Goal: Task Accomplishment & Management: Complete application form

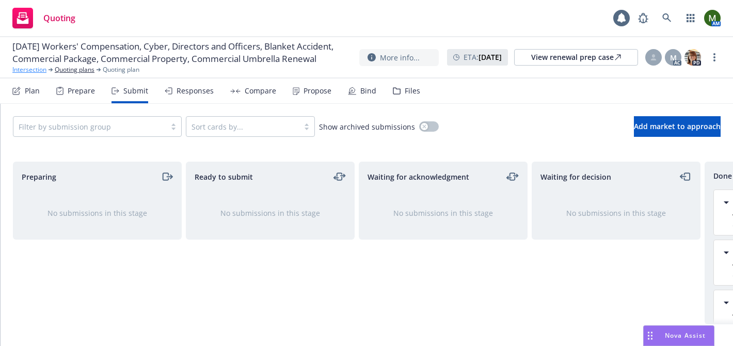
click at [31, 74] on link "Intersection" at bounding box center [29, 69] width 34 height 9
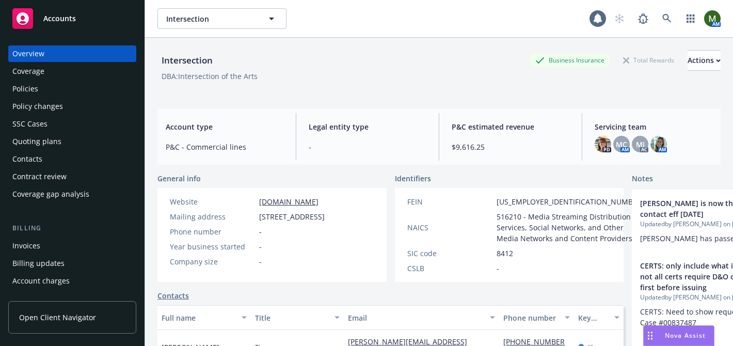
click at [32, 95] on div "Policies" at bounding box center [25, 89] width 26 height 17
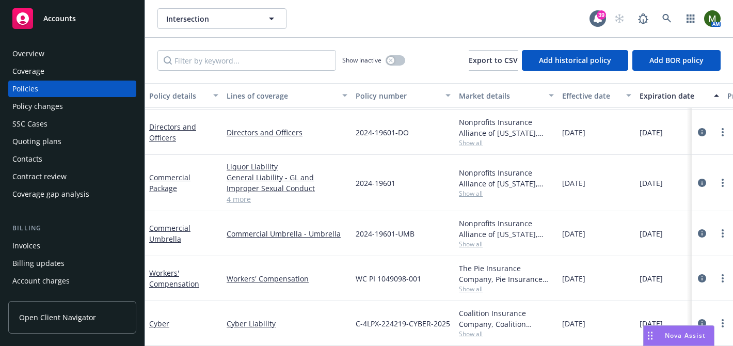
scroll to position [84, 19]
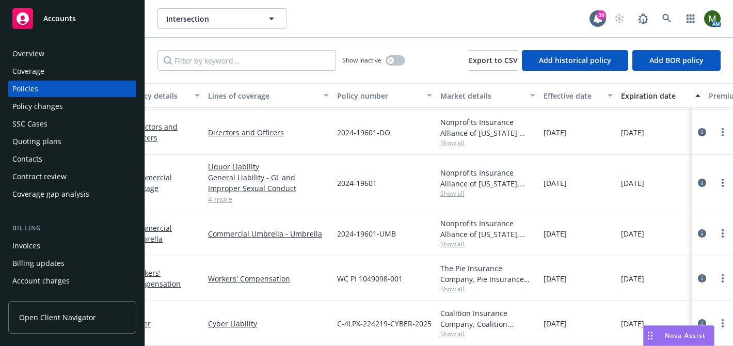
click at [67, 241] on div "Invoices" at bounding box center [72, 245] width 120 height 17
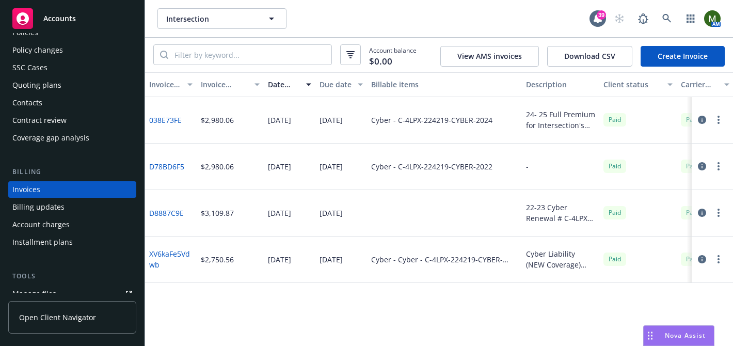
scroll to position [23, 0]
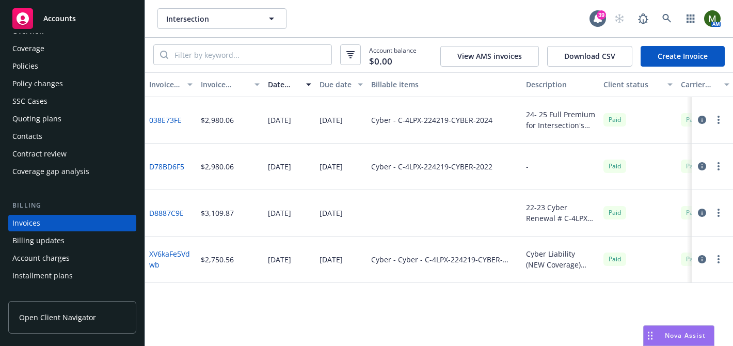
click at [56, 65] on div "Policies" at bounding box center [72, 66] width 120 height 17
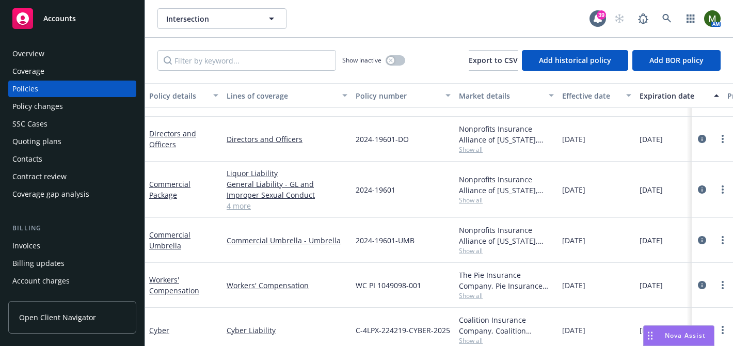
scroll to position [84, 0]
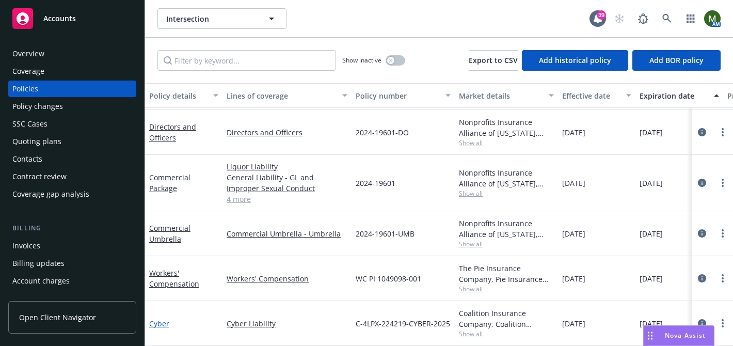
click at [165, 326] on link "Cyber" at bounding box center [159, 323] width 20 height 10
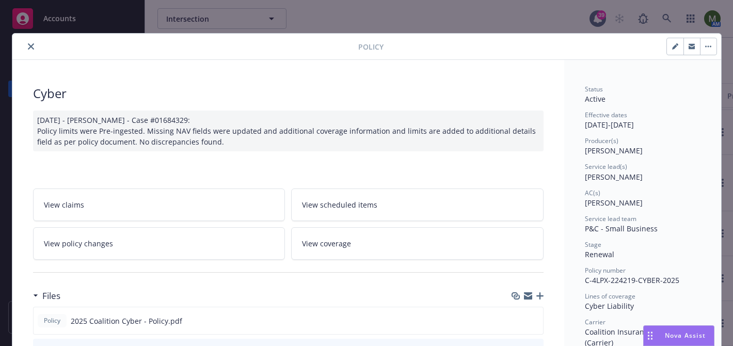
click at [27, 44] on button "close" at bounding box center [31, 46] width 12 height 12
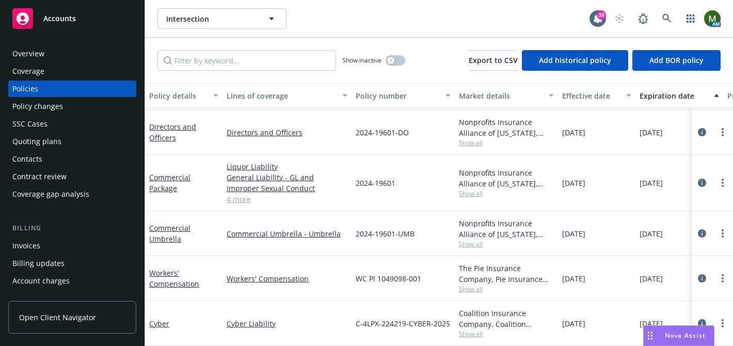
click at [56, 157] on div "Contacts" at bounding box center [72, 159] width 120 height 17
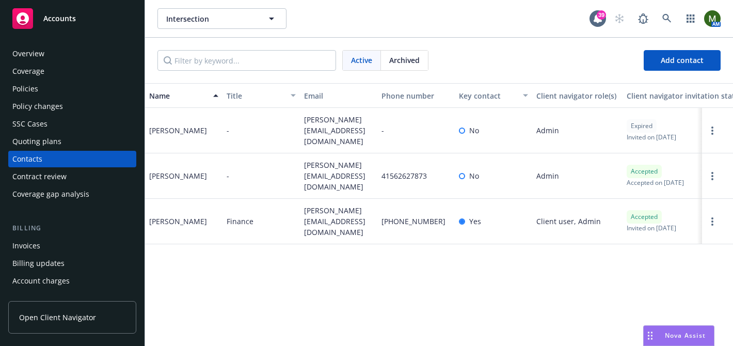
click at [325, 206] on span "vicky@theintersection.org" at bounding box center [338, 221] width 69 height 33
copy span "vicky@theintersection.org"
click at [46, 242] on div "Invoices" at bounding box center [72, 245] width 120 height 17
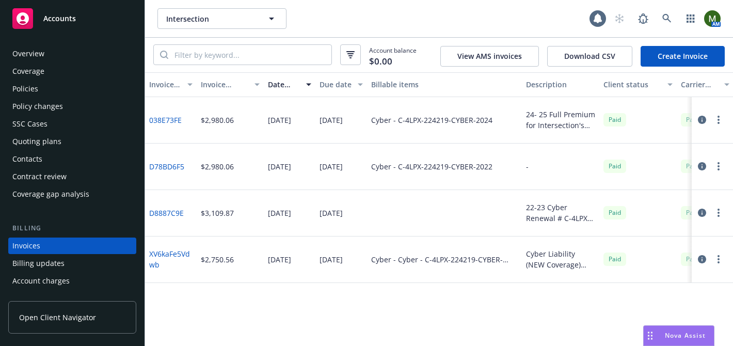
scroll to position [56, 0]
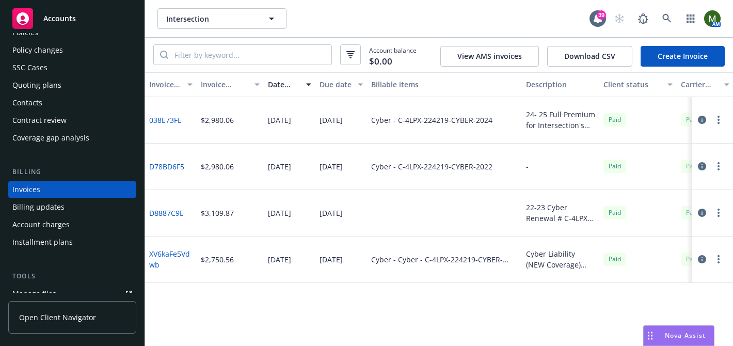
click at [673, 57] on link "Create Invoice" at bounding box center [682, 56] width 84 height 21
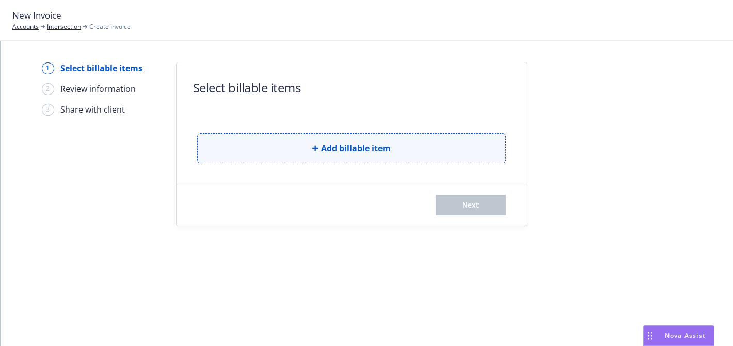
click at [343, 143] on span "Add billable item" at bounding box center [356, 148] width 70 height 12
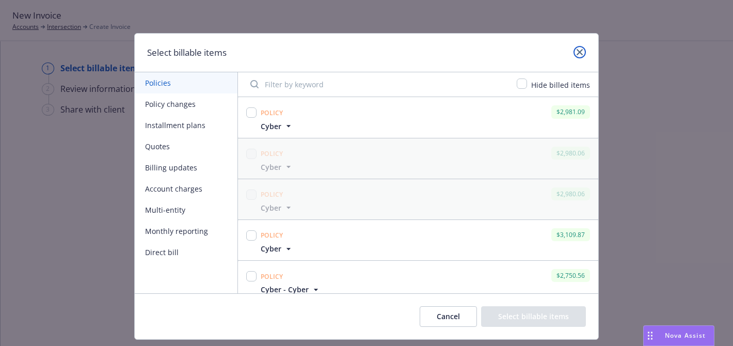
click at [576, 54] on icon "close" at bounding box center [579, 52] width 6 height 6
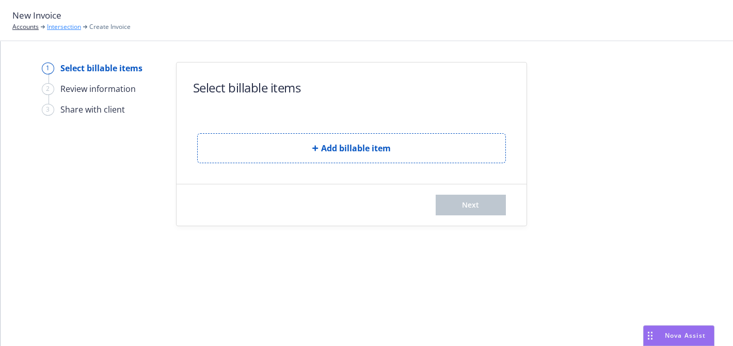
click at [52, 29] on link "Intersection" at bounding box center [64, 26] width 34 height 9
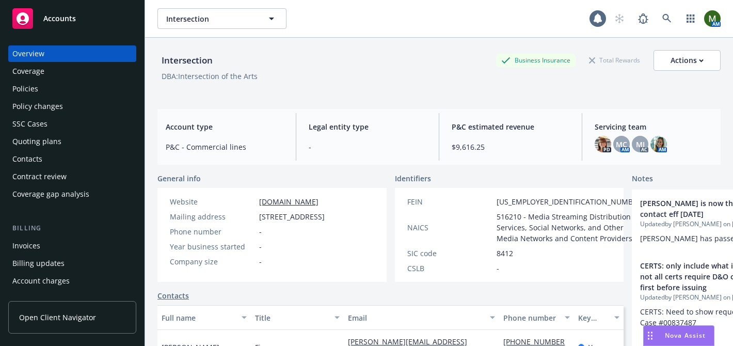
click at [39, 92] on div "Policies" at bounding box center [72, 89] width 120 height 17
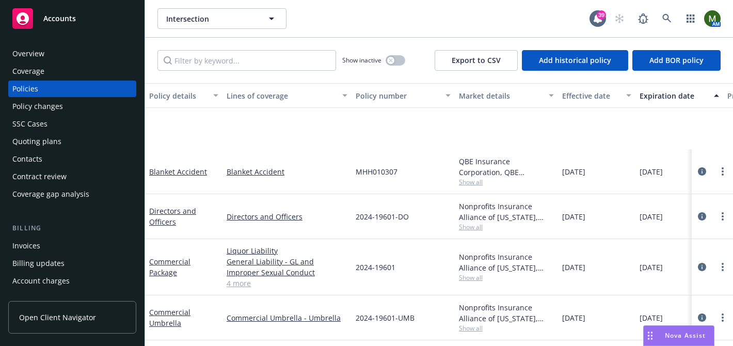
scroll to position [84, 0]
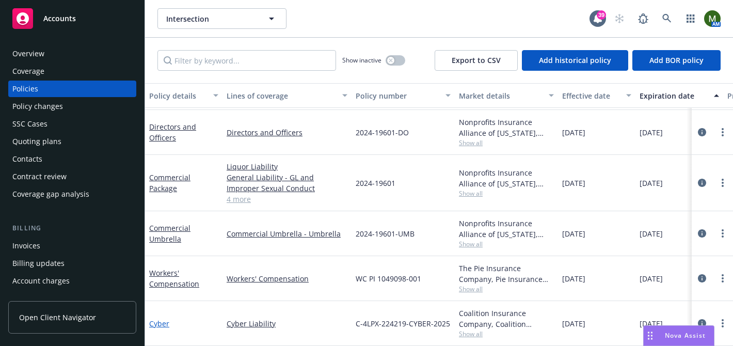
click at [158, 326] on link "Cyber" at bounding box center [159, 323] width 20 height 10
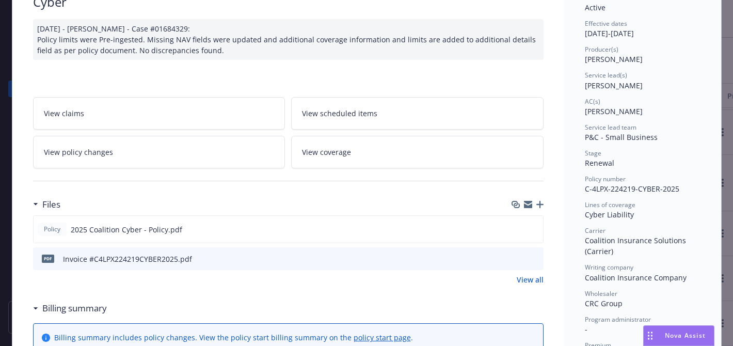
scroll to position [111, 0]
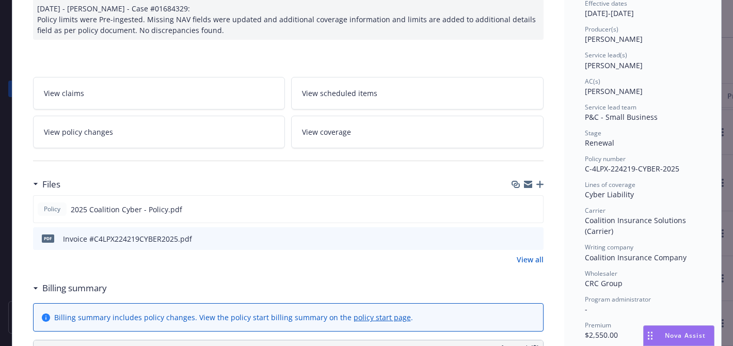
click at [534, 236] on icon "preview file" at bounding box center [533, 237] width 9 height 7
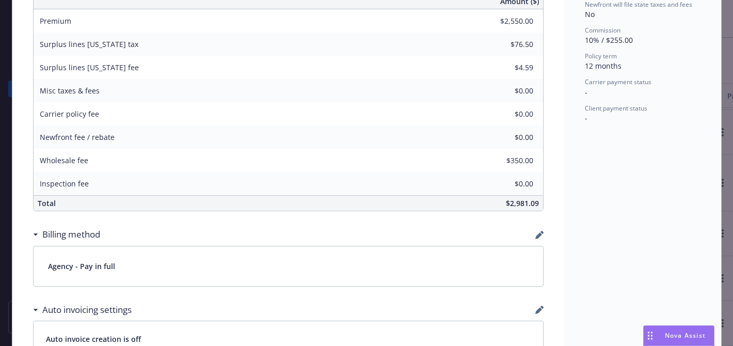
scroll to position [0, 0]
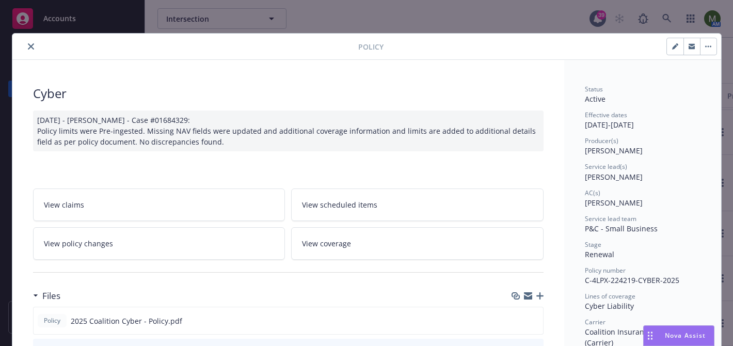
click at [27, 50] on button "close" at bounding box center [31, 46] width 12 height 12
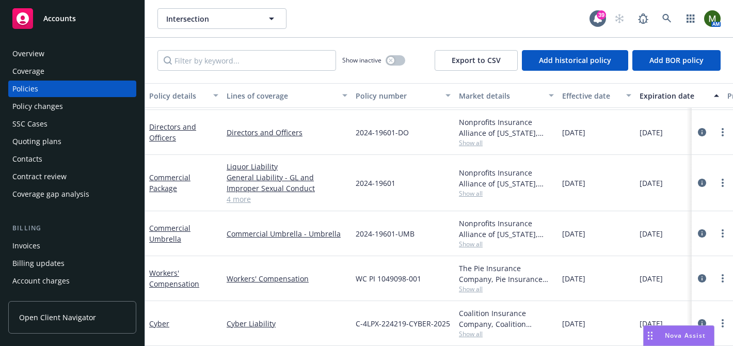
click at [53, 247] on div "Invoices" at bounding box center [72, 245] width 120 height 17
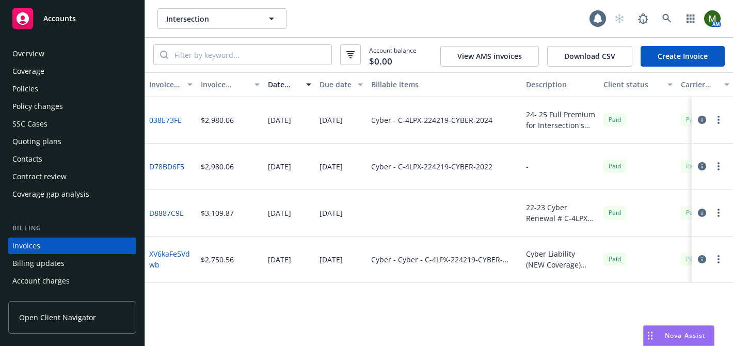
scroll to position [56, 0]
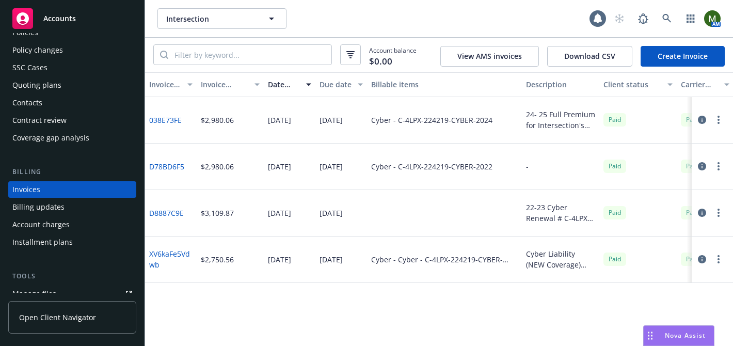
click at [661, 51] on link "Create Invoice" at bounding box center [682, 56] width 84 height 21
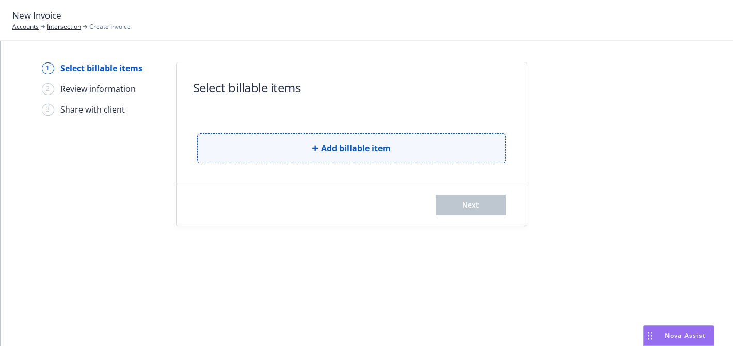
click at [224, 153] on button "Add billable item" at bounding box center [351, 148] width 309 height 30
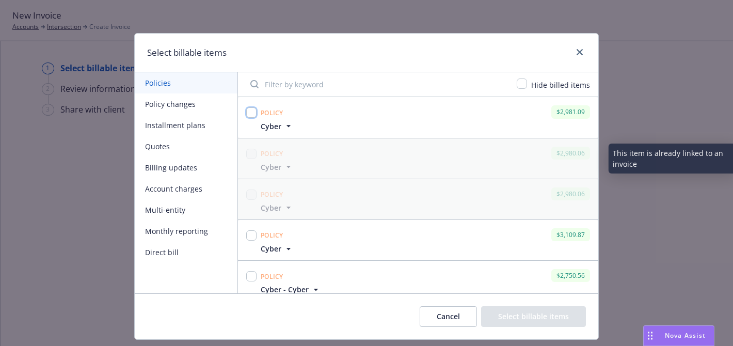
click at [247, 114] on input "checkbox" at bounding box center [251, 112] width 10 height 10
checkbox input "true"
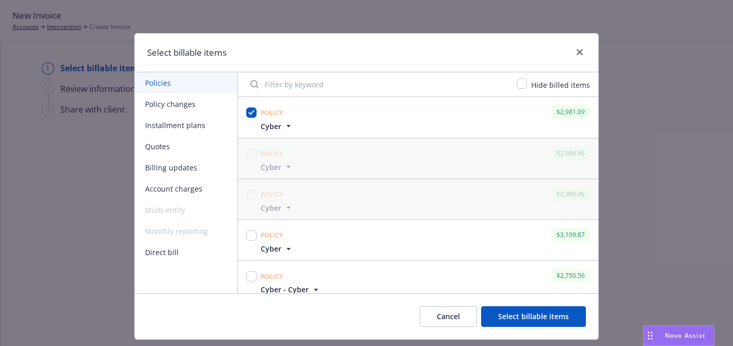
click at [286, 129] on icon "button" at bounding box center [288, 126] width 10 height 10
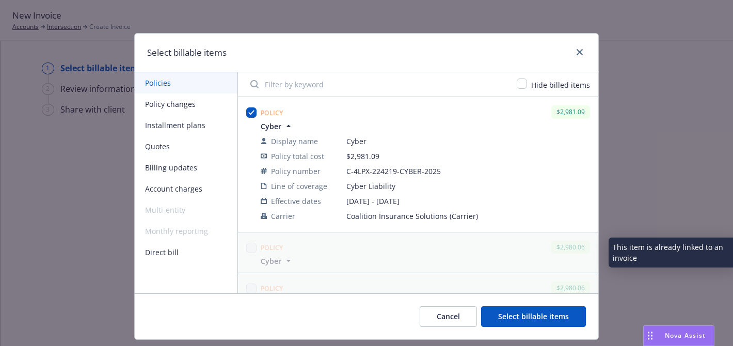
click at [520, 310] on button "Select billable items" at bounding box center [533, 316] width 105 height 21
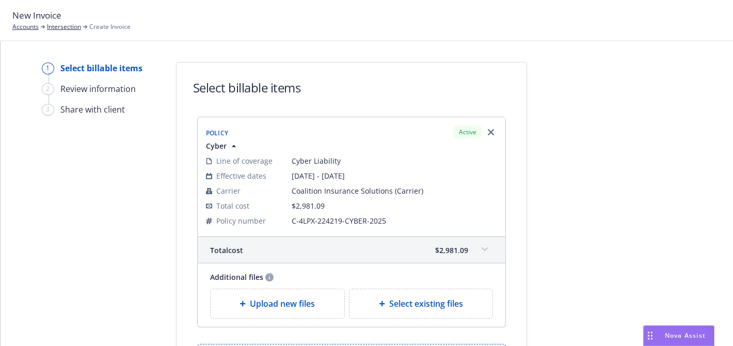
scroll to position [111, 0]
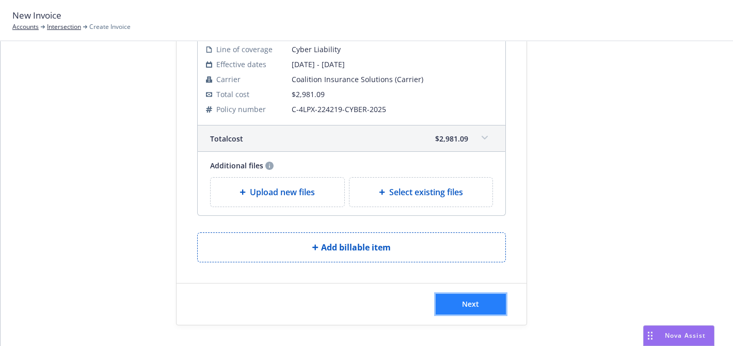
click at [476, 303] on span "Next" at bounding box center [470, 304] width 17 height 10
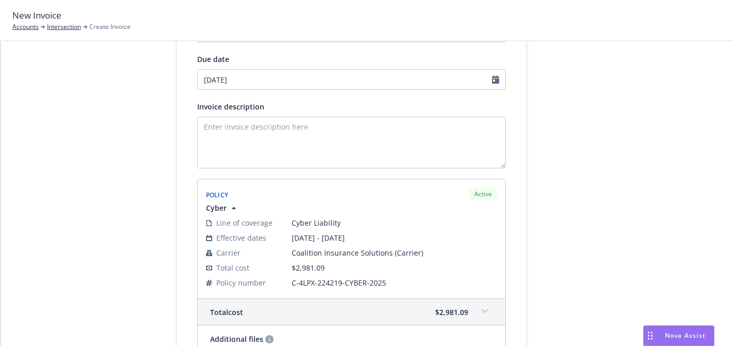
scroll to position [0, 0]
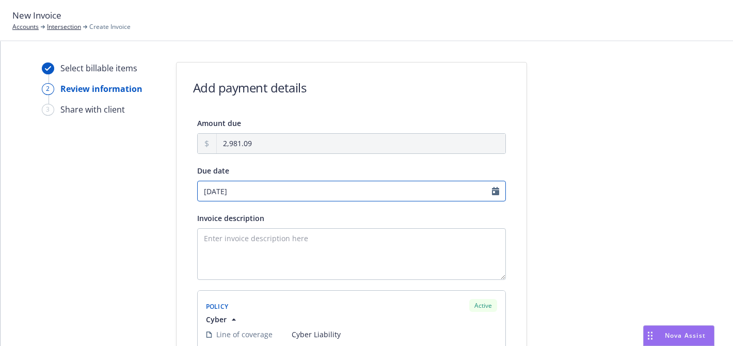
click at [208, 187] on input "08/29/2025" at bounding box center [351, 191] width 309 height 21
select select "August"
select select "2025"
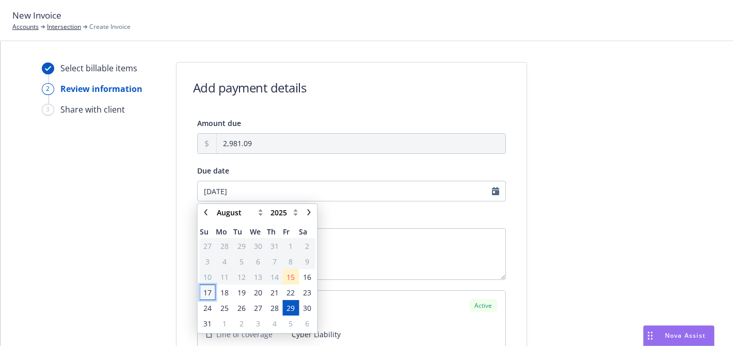
click at [211, 292] on span "17" at bounding box center [207, 292] width 8 height 11
type input "08/17/2025"
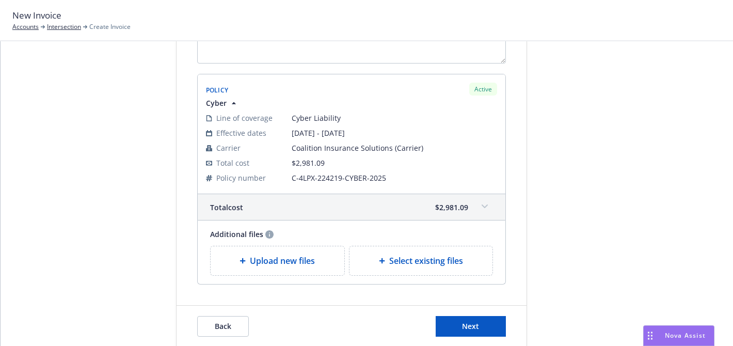
scroll to position [238, 0]
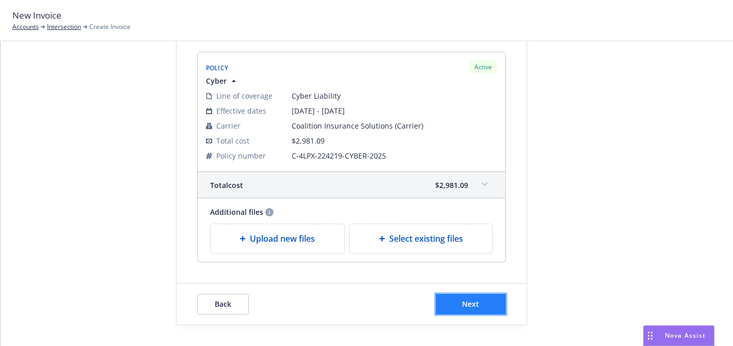
click at [482, 304] on button "Next" at bounding box center [471, 304] width 70 height 21
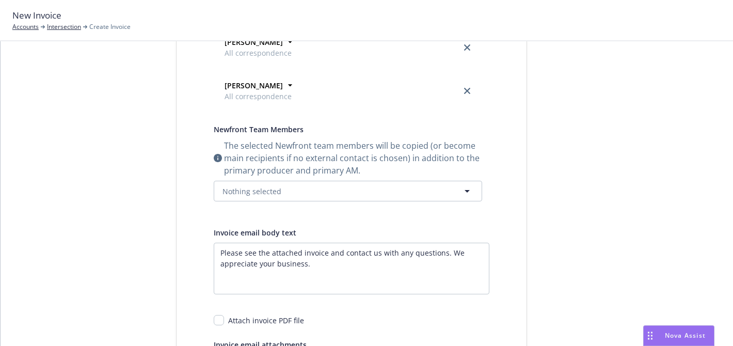
scroll to position [0, 0]
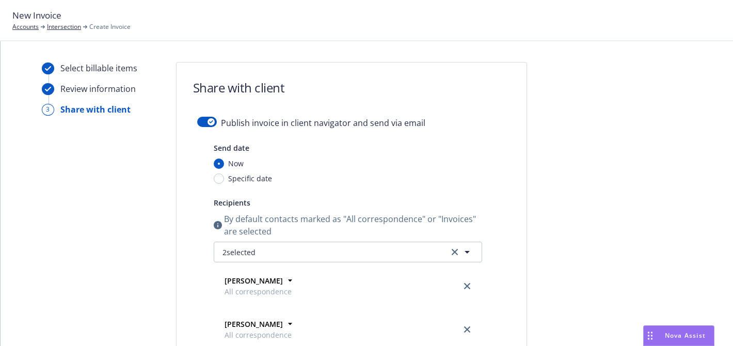
click at [204, 119] on button "button" at bounding box center [207, 122] width 20 height 10
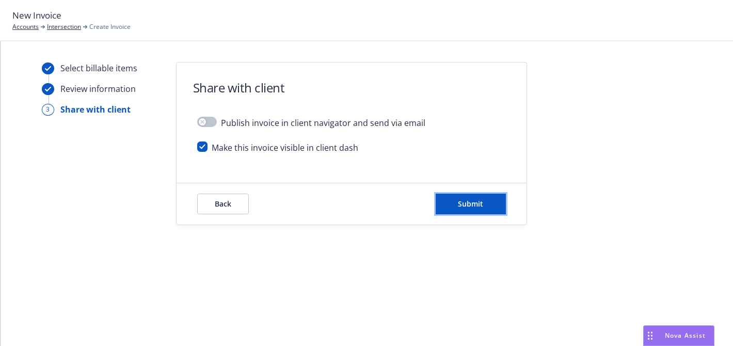
click at [469, 210] on button "Submit" at bounding box center [471, 204] width 70 height 21
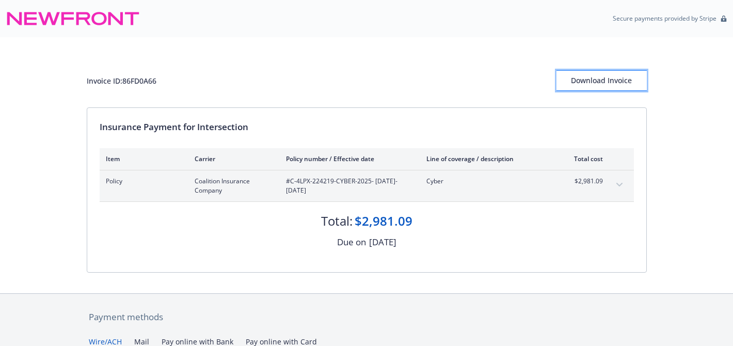
click at [565, 76] on button "Download Invoice" at bounding box center [601, 80] width 90 height 21
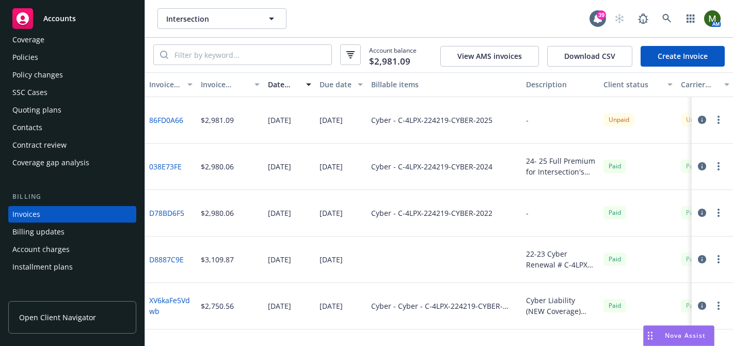
scroll to position [12, 0]
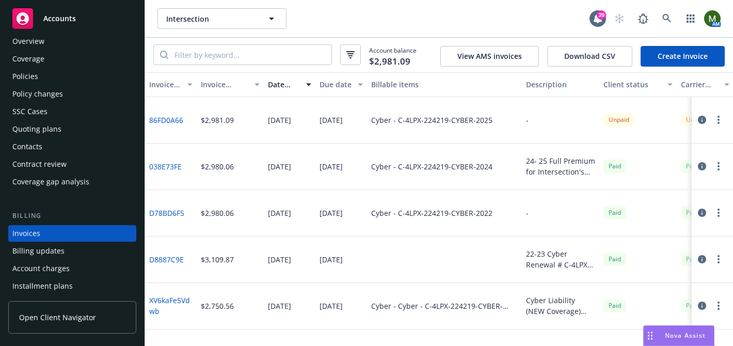
click at [32, 73] on div "Policies" at bounding box center [25, 76] width 26 height 17
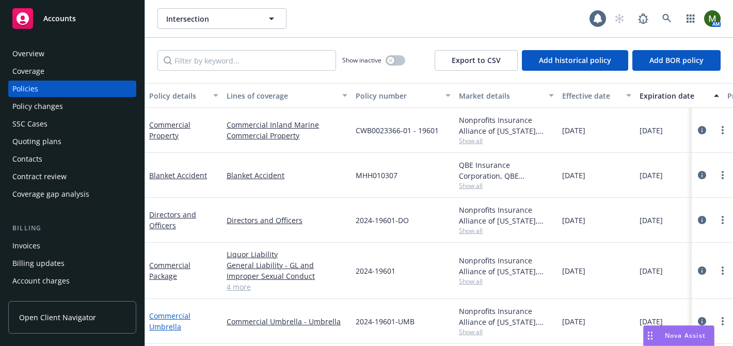
scroll to position [84, 0]
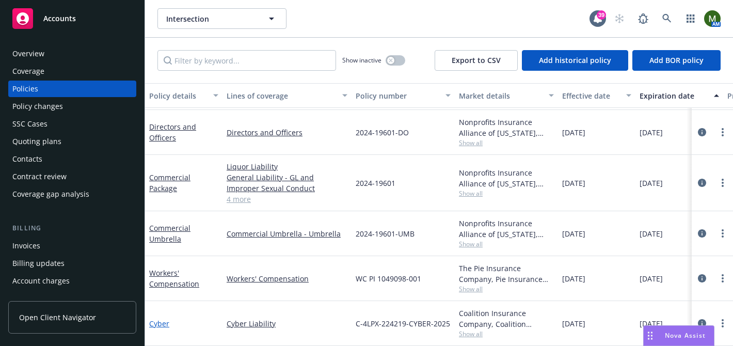
click at [163, 324] on link "Cyber" at bounding box center [159, 323] width 20 height 10
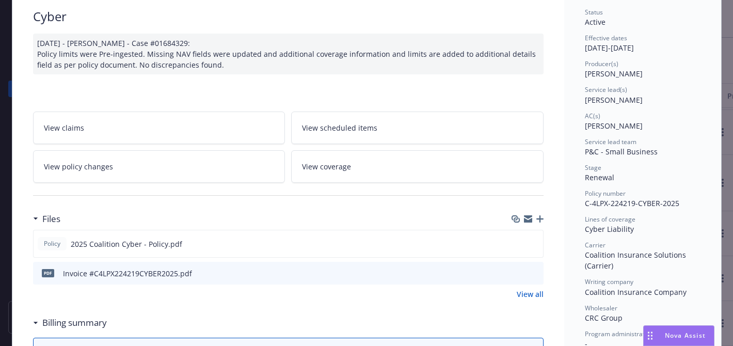
scroll to position [92, 0]
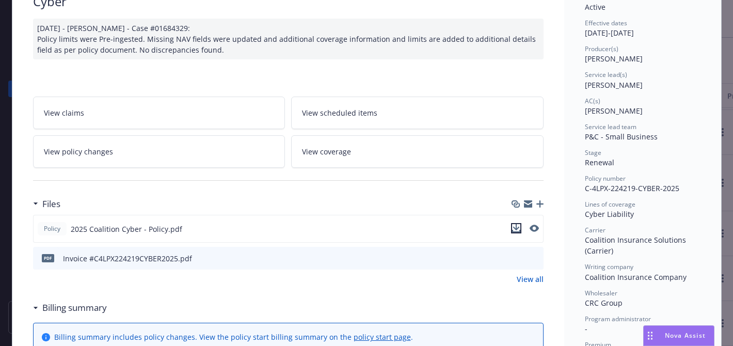
click at [514, 228] on icon "download file" at bounding box center [516, 228] width 8 height 8
click at [527, 204] on icon "button" at bounding box center [528, 204] width 8 height 8
